Goal: Transaction & Acquisition: Purchase product/service

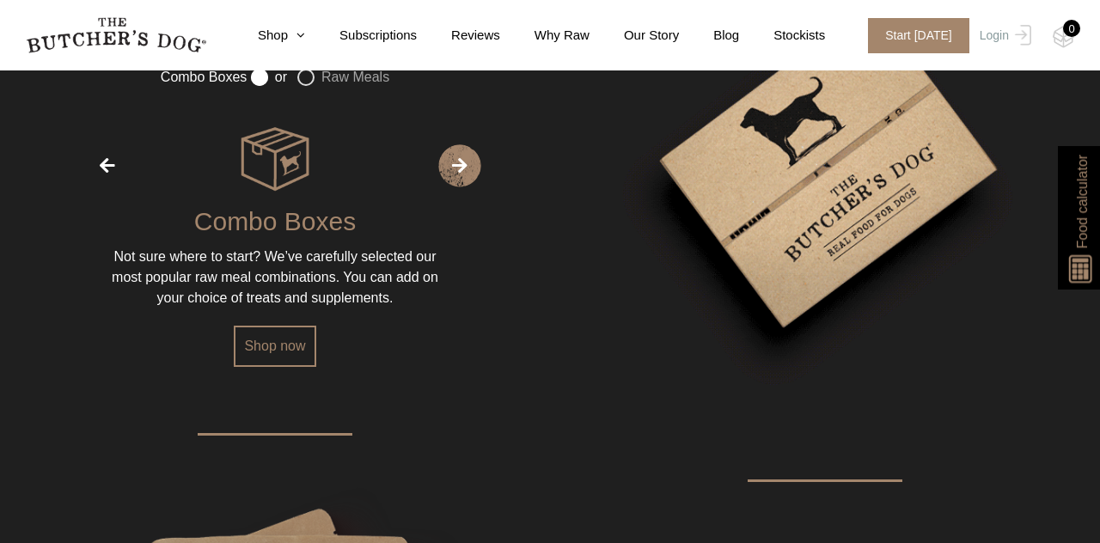
scroll to position [2195, 0]
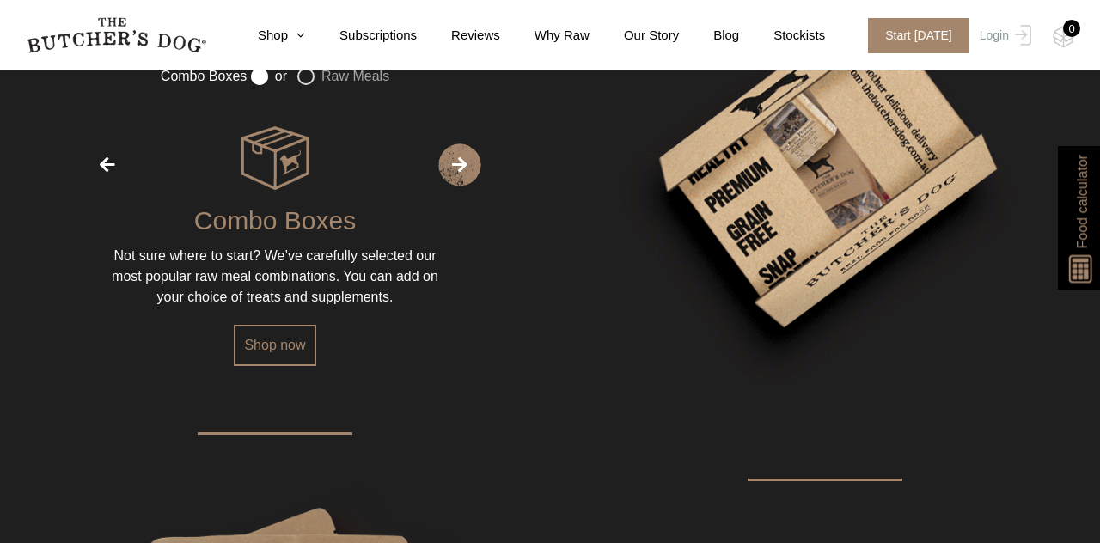
click at [302, 85] on label "Raw Meals" at bounding box center [343, 76] width 92 height 17
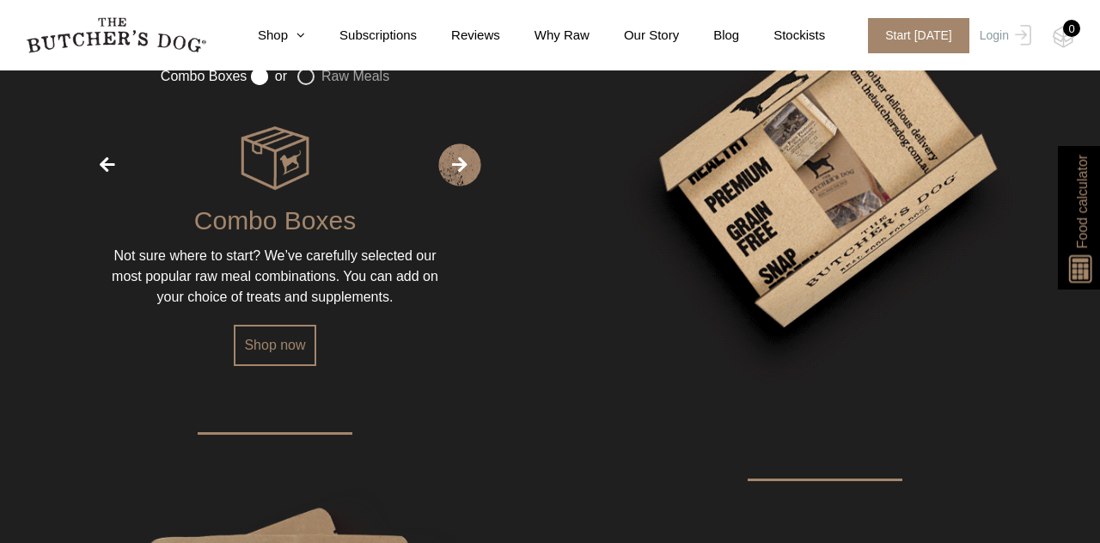
radio input "false"
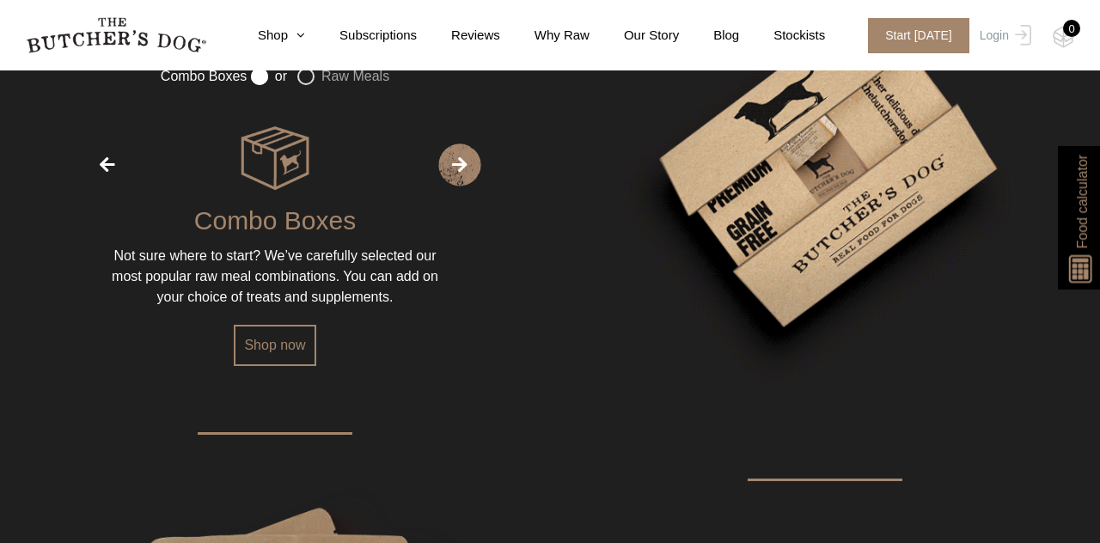
radio input "true"
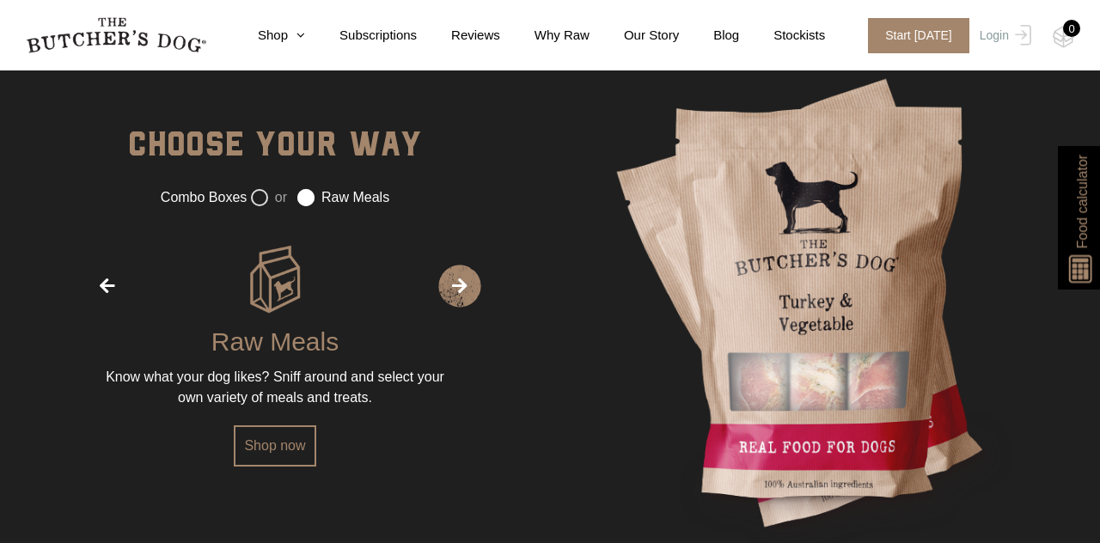
scroll to position [2073, 0]
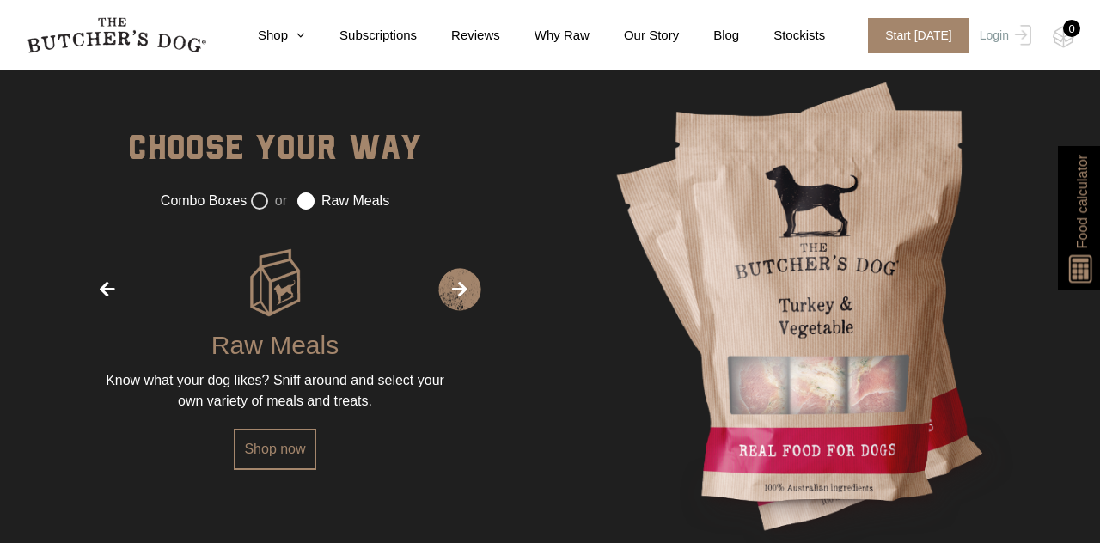
click at [253, 470] on link "Shop now" at bounding box center [275, 449] width 82 height 41
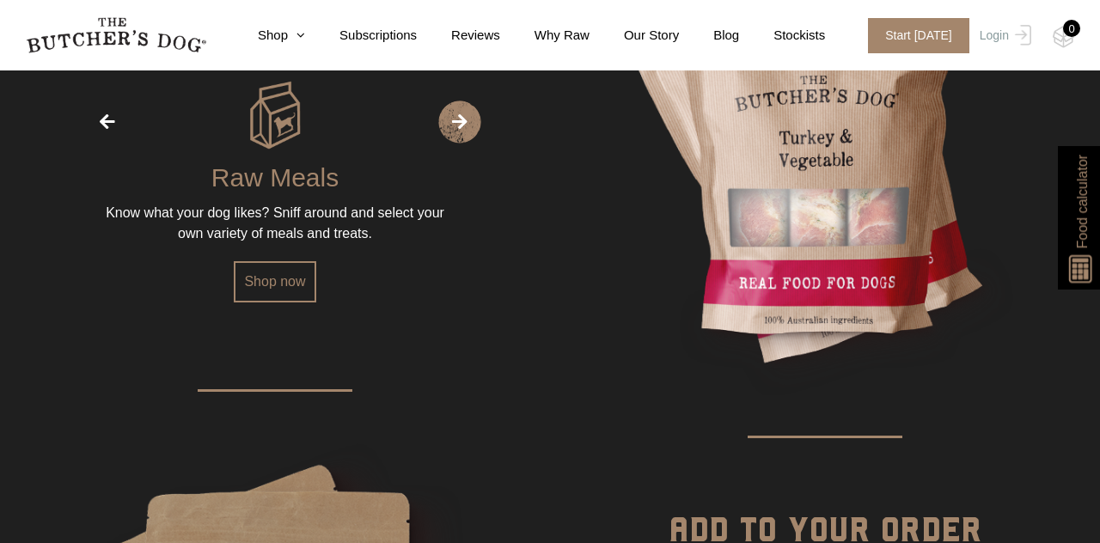
scroll to position [2235, 0]
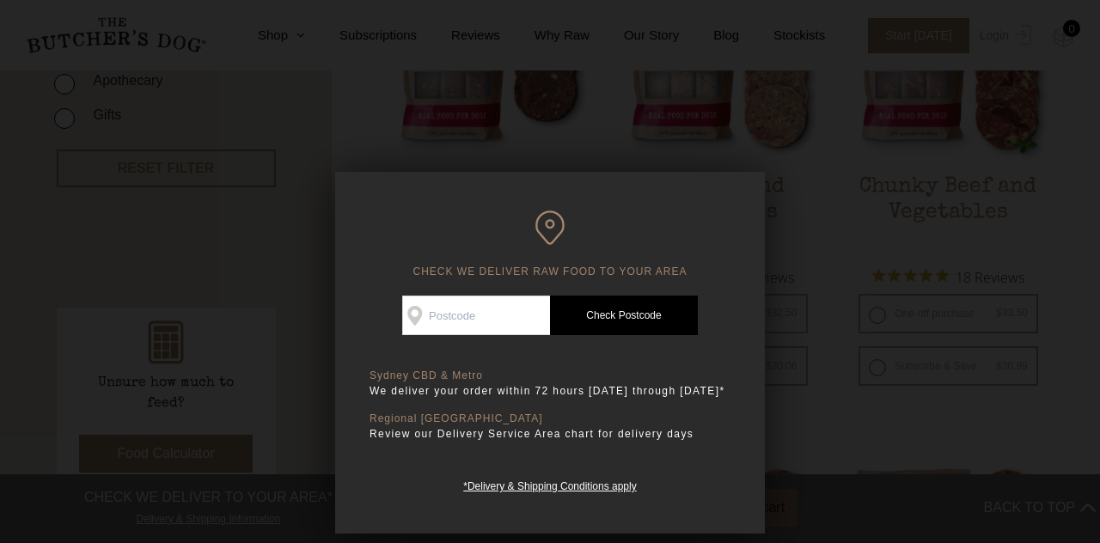
click at [450, 318] on input "Check Availability At" at bounding box center [476, 316] width 148 height 40
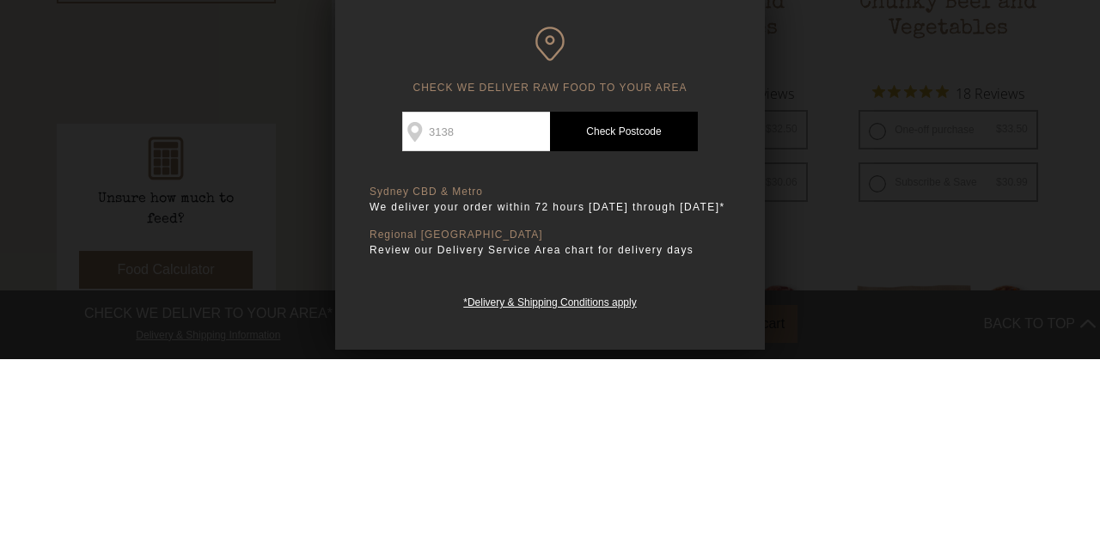
type input "3138"
click at [615, 313] on link "Check Postcode" at bounding box center [624, 316] width 148 height 40
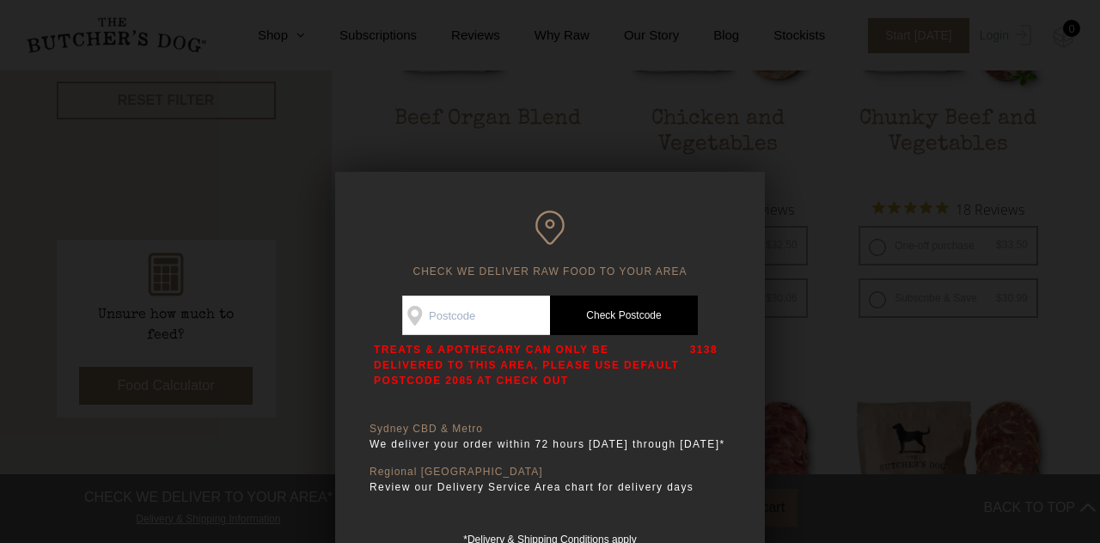
scroll to position [631, 0]
